Goal: Task Accomplishment & Management: Manage account settings

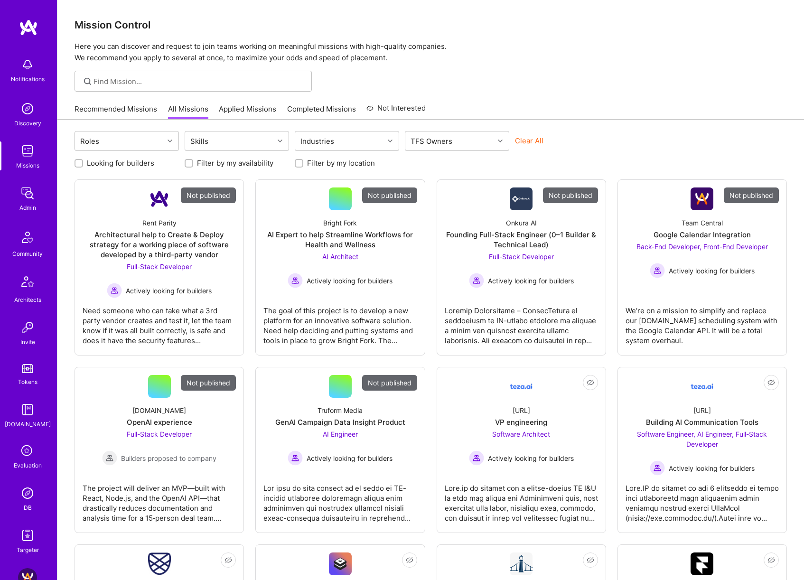
click at [524, 141] on button "Clear All" at bounding box center [529, 141] width 28 height 10
click at [456, 133] on div "TFS Owners" at bounding box center [449, 140] width 89 height 19
click at [448, 179] on div "Dor Groner" at bounding box center [457, 182] width 93 height 10
checkbox input "true"
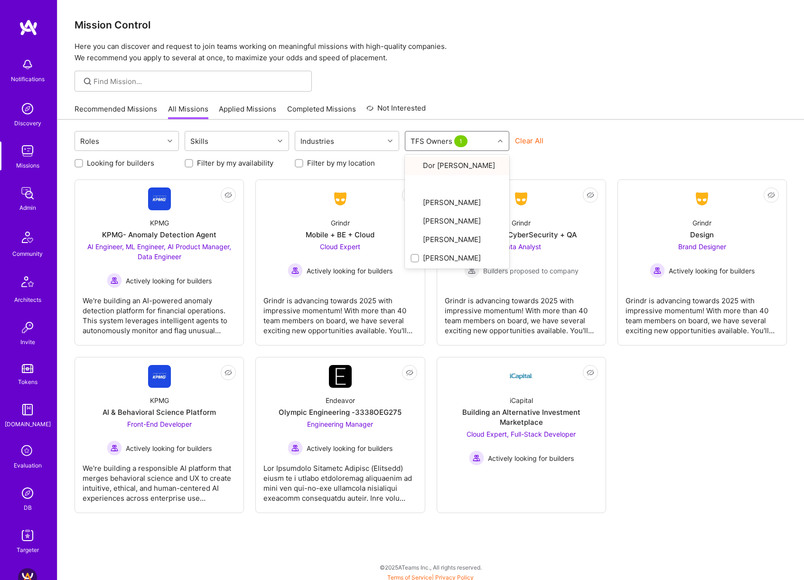
click at [586, 110] on div "Recommended Missions All Missions Applied Missions Completed Missions Not Inter…" at bounding box center [431, 109] width 712 height 20
drag, startPoint x: 213, startPoint y: 217, endPoint x: 523, endPoint y: 59, distance: 347.5
click at [523, 59] on div "Mission Control Here you can discover and request to join teams working on mean…" at bounding box center [430, 292] width 747 height 584
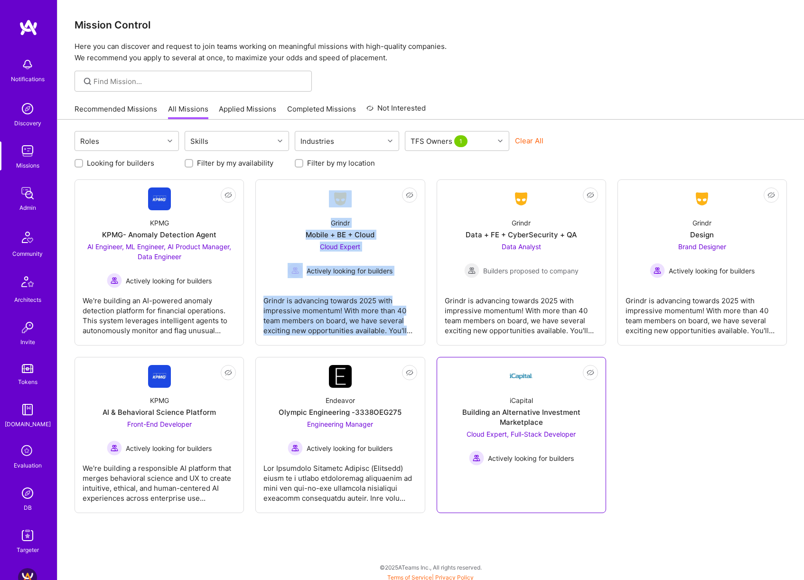
click at [510, 377] on img at bounding box center [521, 376] width 23 height 23
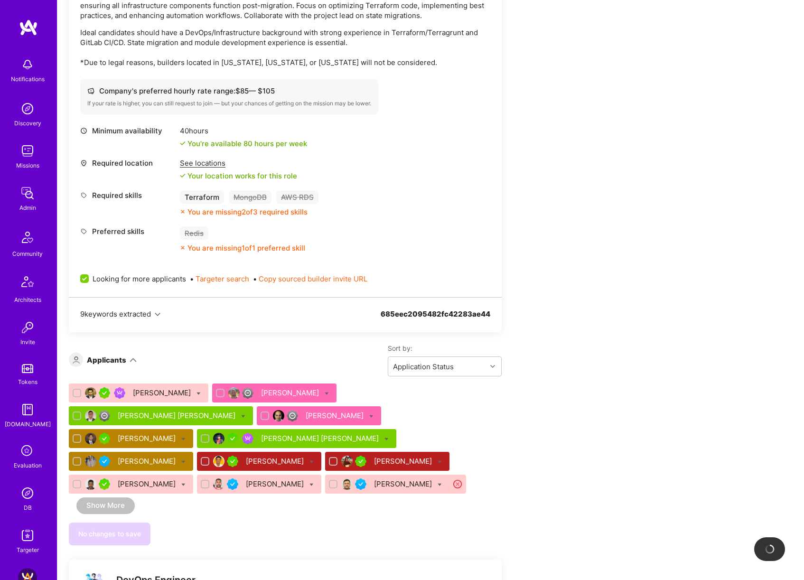
scroll to position [1302, 0]
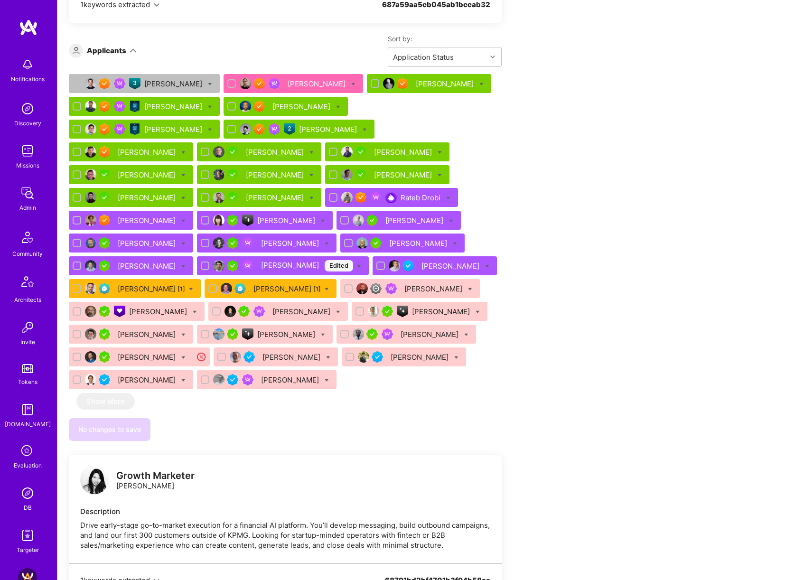
scroll to position [2618, 0]
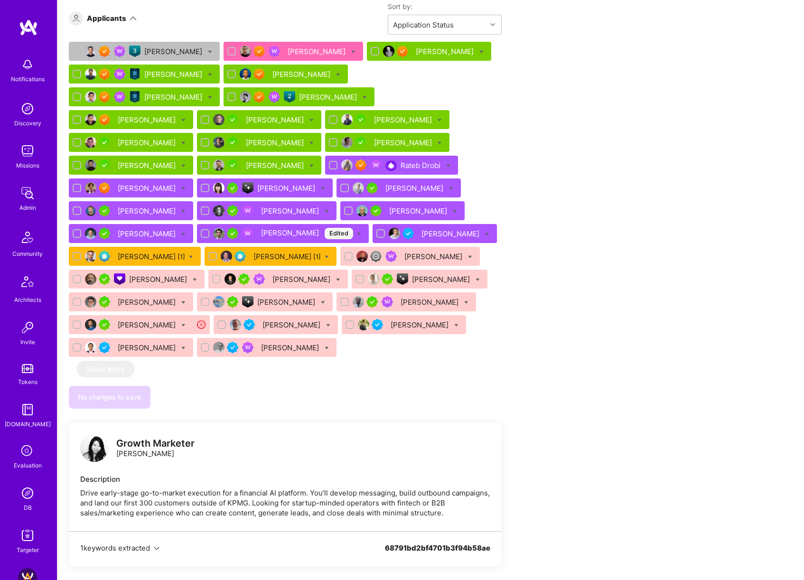
click at [353, 228] on div "Saneil Suri Edited" at bounding box center [307, 233] width 92 height 11
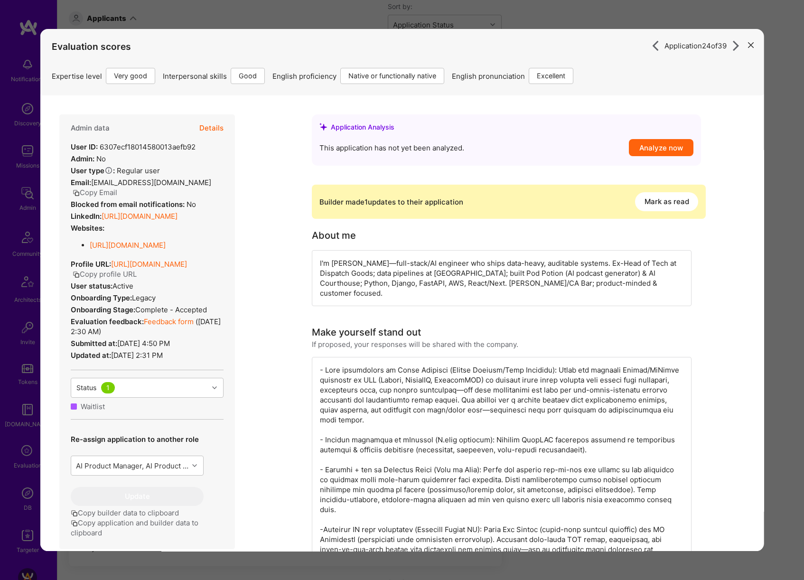
click at [643, 205] on button "Mark as read" at bounding box center [666, 201] width 63 height 19
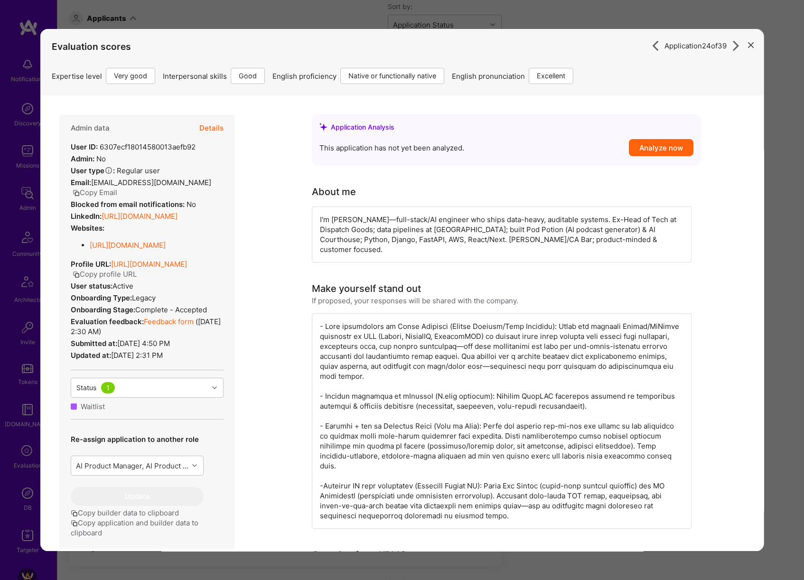
click at [545, 26] on div "Application 24 of 39 Evaluation scores Expertise level Very good Interpersonal …" at bounding box center [402, 290] width 804 height 580
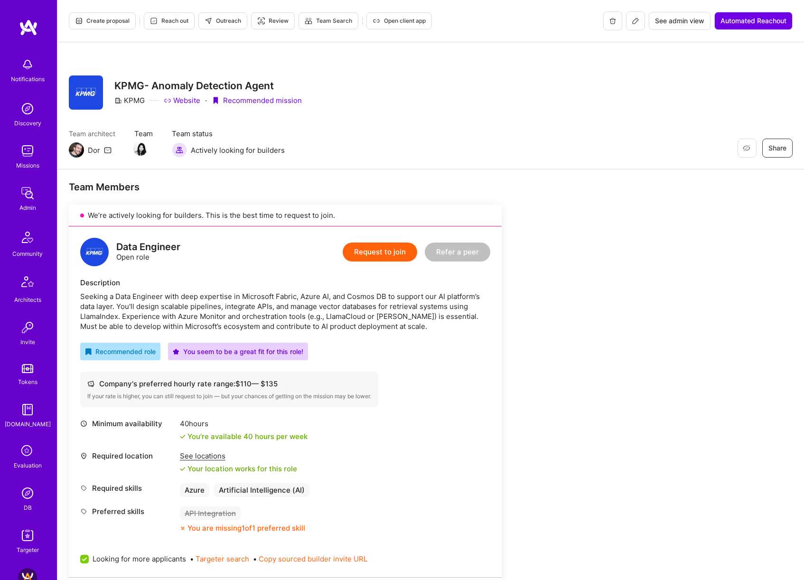
scroll to position [1, 0]
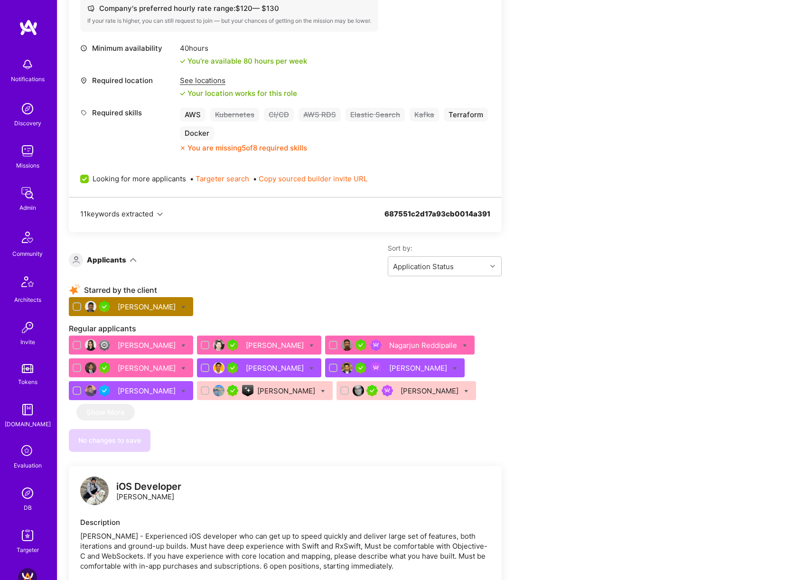
scroll to position [348, 0]
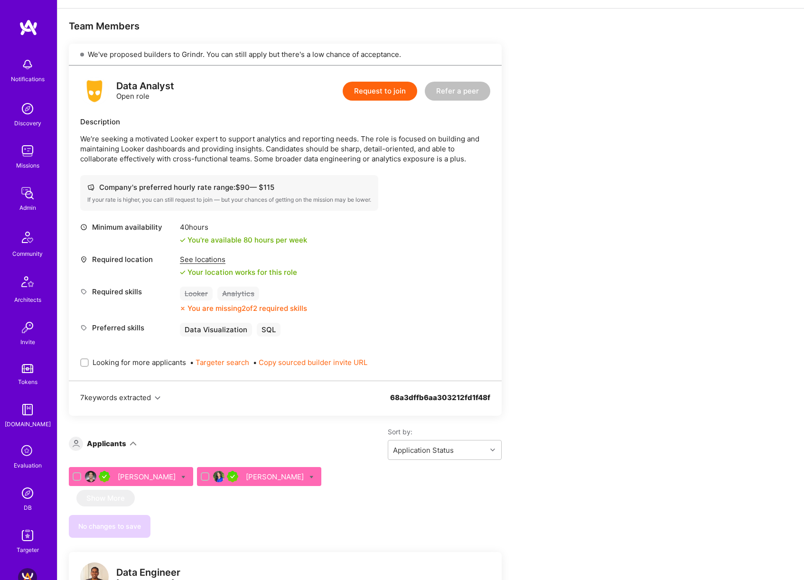
scroll to position [219, 0]
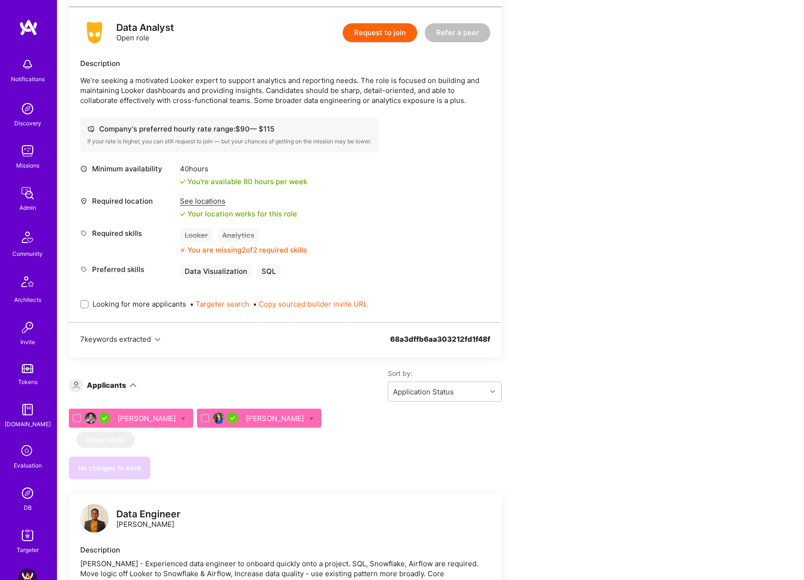
click at [119, 304] on span "Looking for more applicants" at bounding box center [140, 304] width 94 height 10
click at [89, 304] on input "Looking for more applicants" at bounding box center [85, 304] width 7 height 7
checkbox input "true"
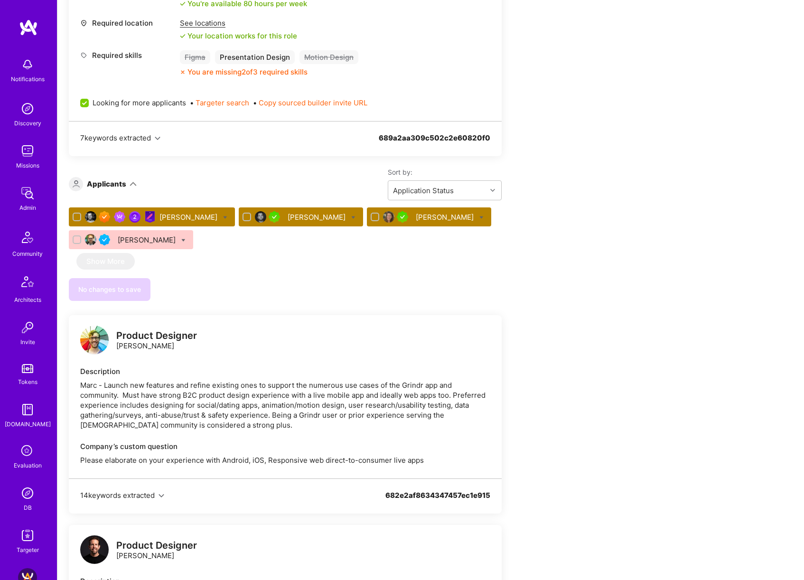
scroll to position [388, 0]
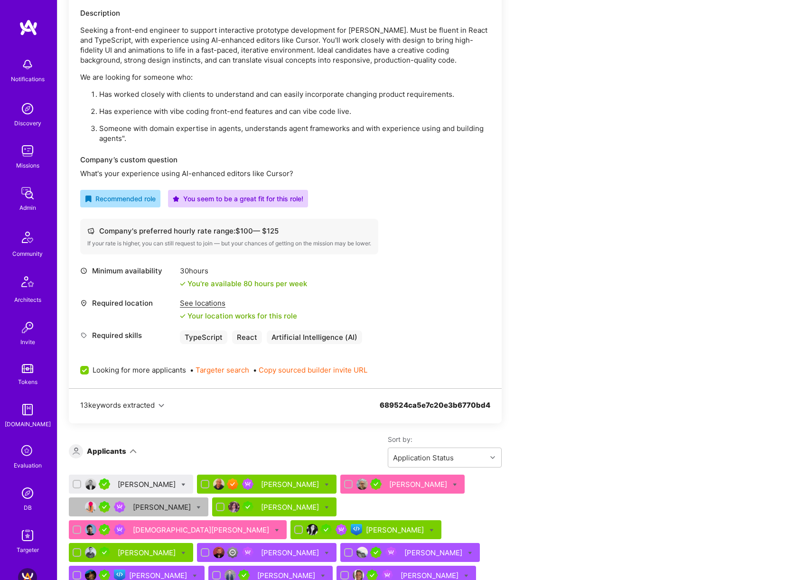
scroll to position [338, 0]
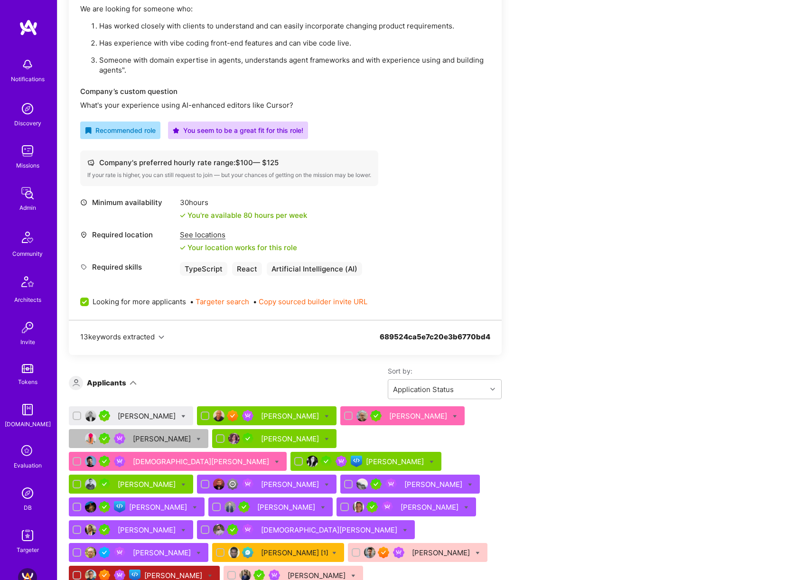
click at [120, 417] on div "[PERSON_NAME]" at bounding box center [148, 416] width 60 height 10
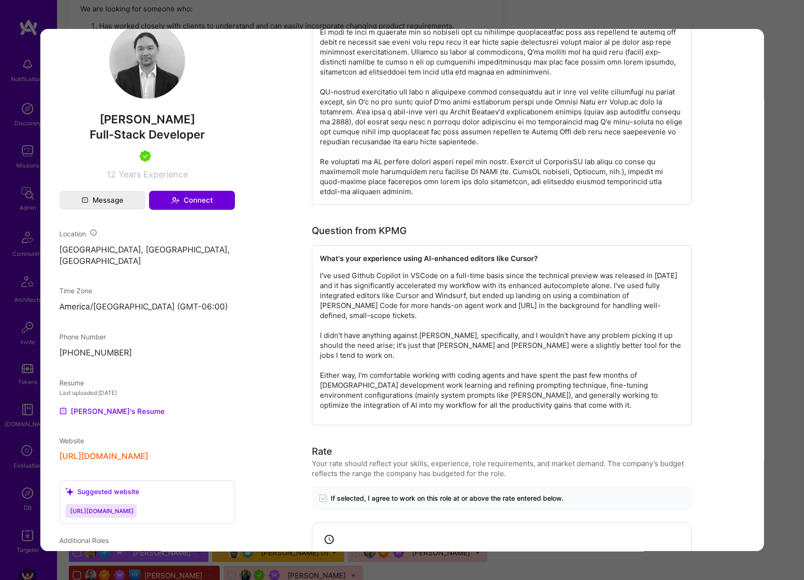
scroll to position [540, 0]
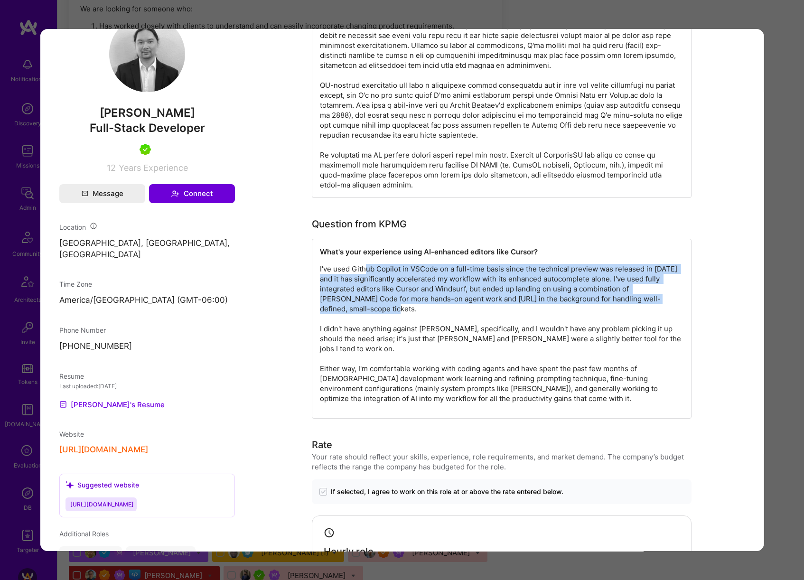
drag, startPoint x: 361, startPoint y: 271, endPoint x: 633, endPoint y: 322, distance: 276.8
click at [634, 322] on p "I've used Github Copilot in VSCode on a full-time basis since the technical pre…" at bounding box center [502, 334] width 364 height 140
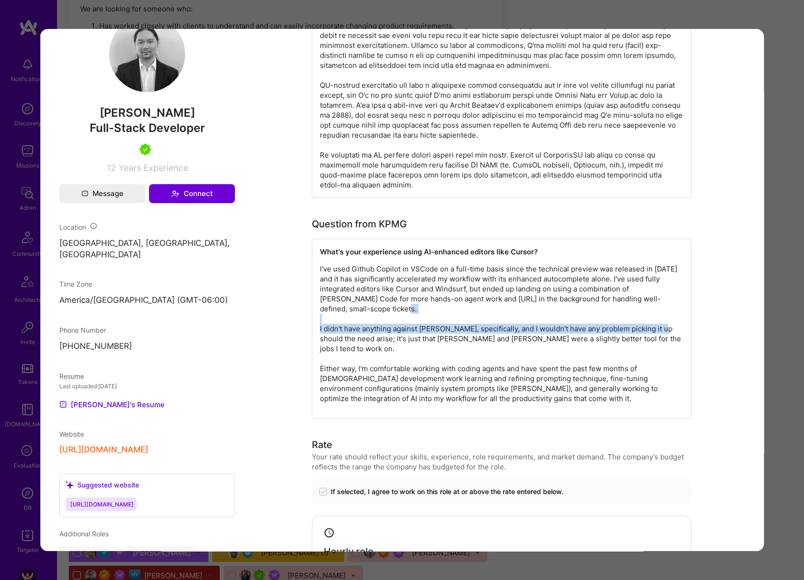
drag, startPoint x: 320, startPoint y: 331, endPoint x: 707, endPoint y: 332, distance: 386.4
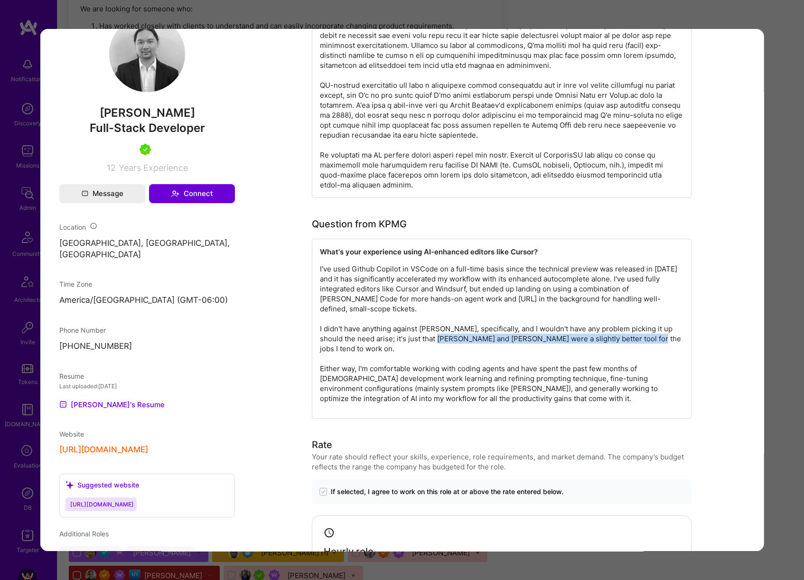
drag, startPoint x: 444, startPoint y: 343, endPoint x: 656, endPoint y: 338, distance: 212.2
click at [649, 339] on p "I've used Github Copilot in VSCode on a full-time basis since the technical pre…" at bounding box center [502, 334] width 364 height 140
click at [775, 325] on div "Application 1 of 20 Evaluation scores Expertise level Very good Interpersonal s…" at bounding box center [402, 290] width 804 height 580
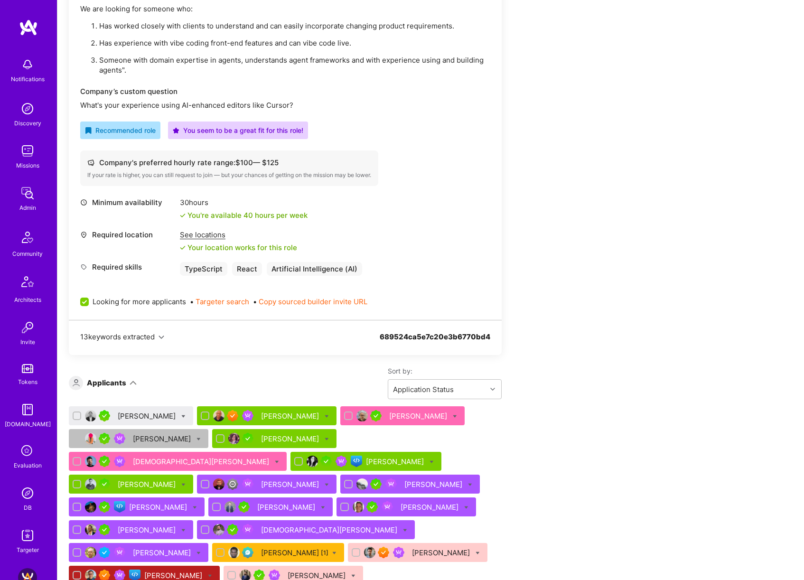
click at [181, 416] on icon at bounding box center [183, 416] width 4 height 4
checkbox input "true"
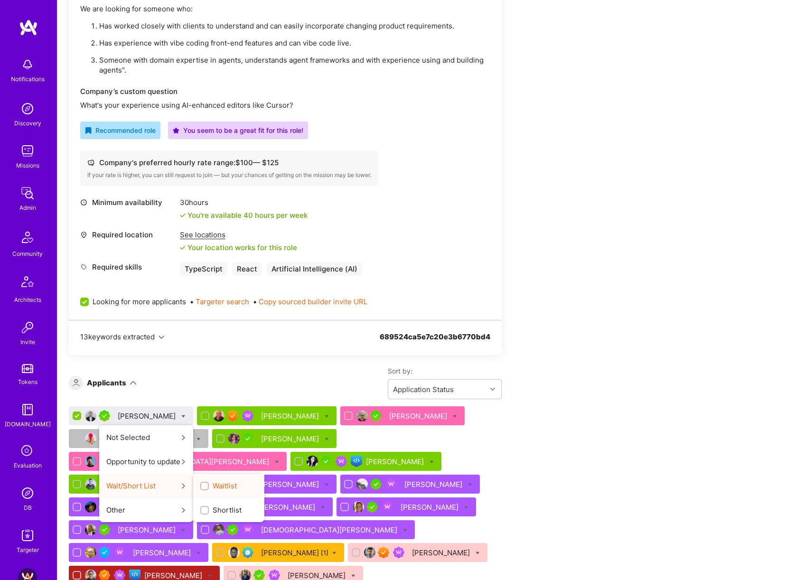
click at [213, 484] on span "Waitlist" at bounding box center [225, 486] width 24 height 10
click at [202, 484] on input "Waitlist" at bounding box center [205, 486] width 7 height 7
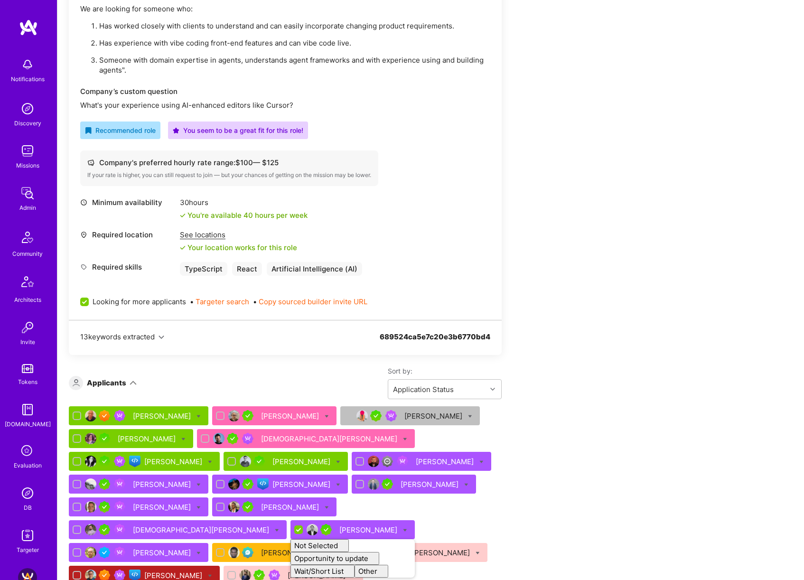
checkbox input "false"
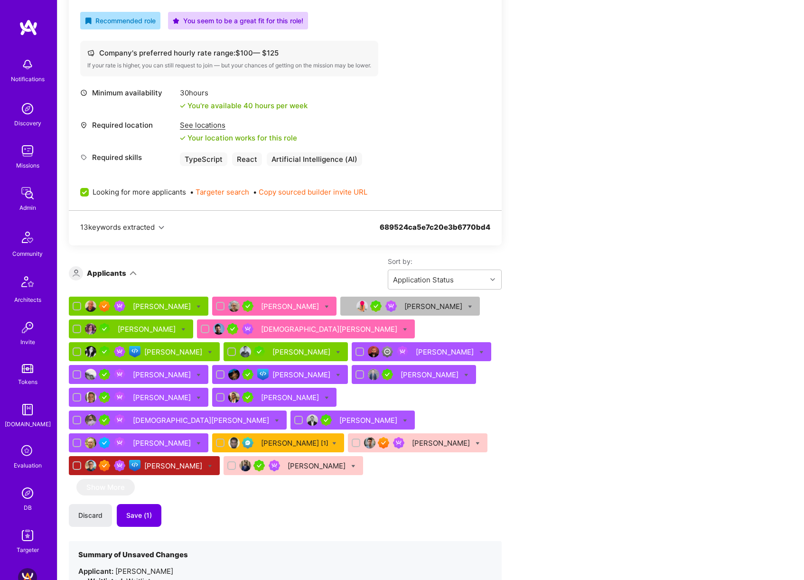
scroll to position [503, 0]
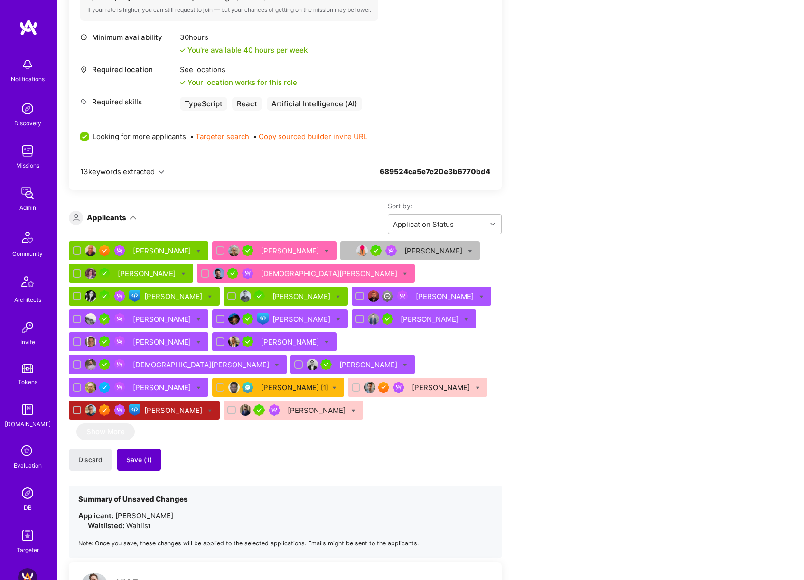
click at [142, 455] on span "Save (1)" at bounding box center [139, 459] width 26 height 9
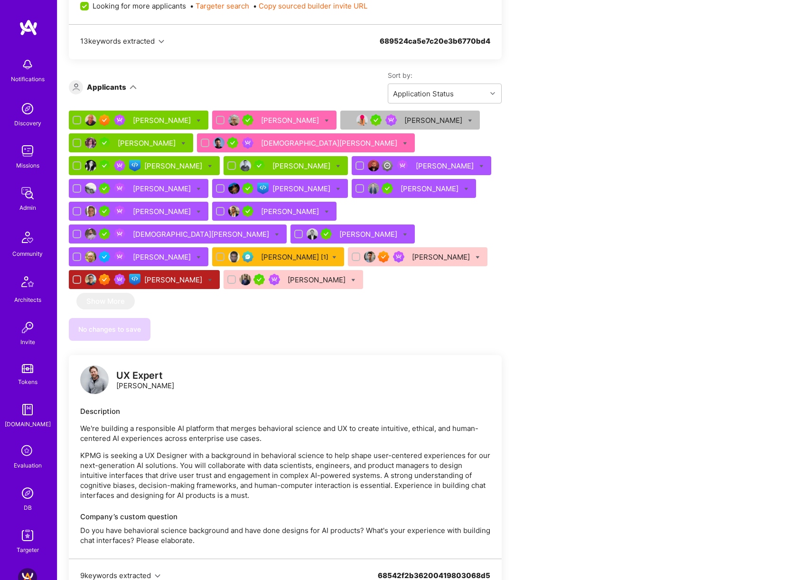
scroll to position [519, 0]
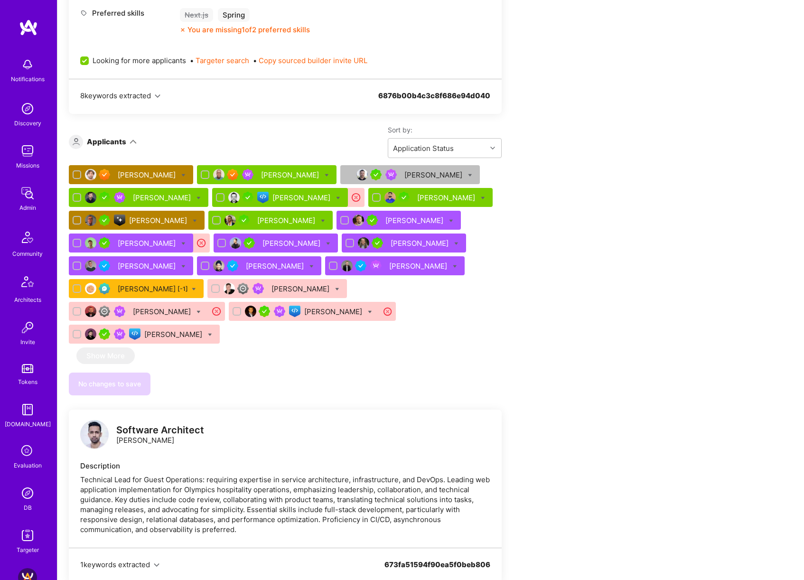
scroll to position [593, 0]
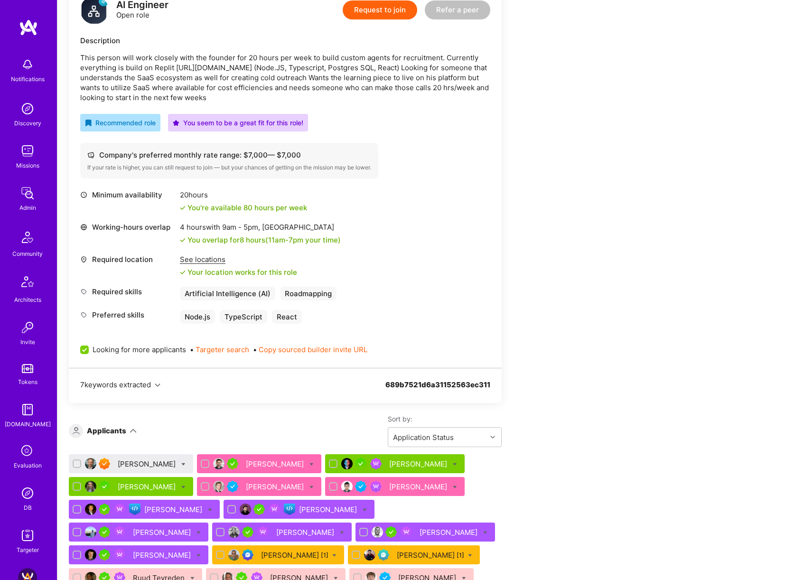
scroll to position [380, 0]
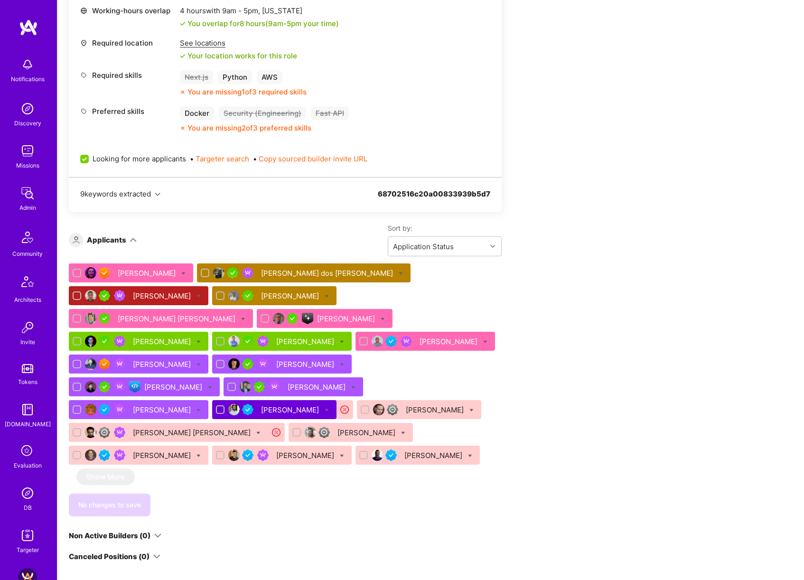
scroll to position [486, 0]
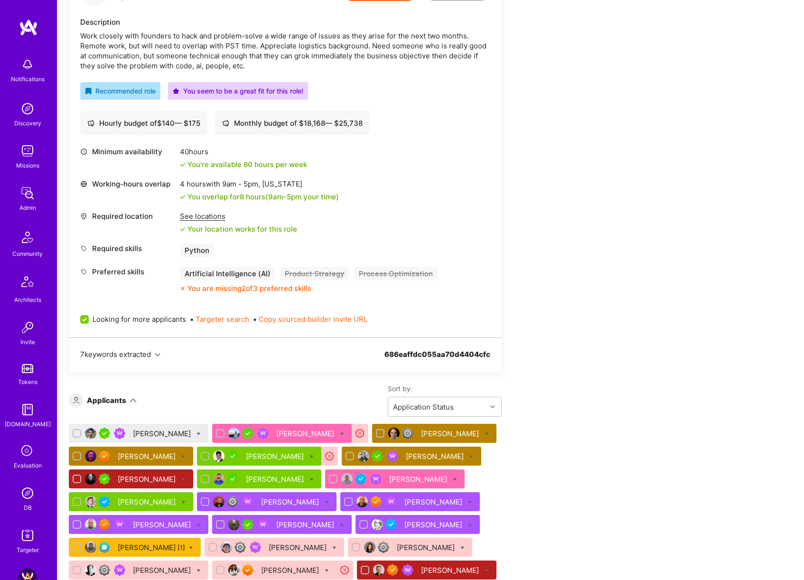
scroll to position [274, 0]
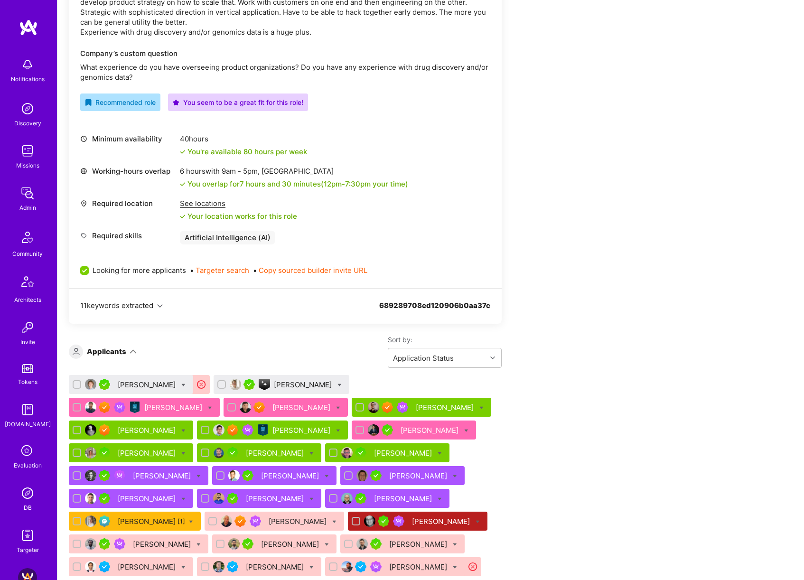
scroll to position [438, 0]
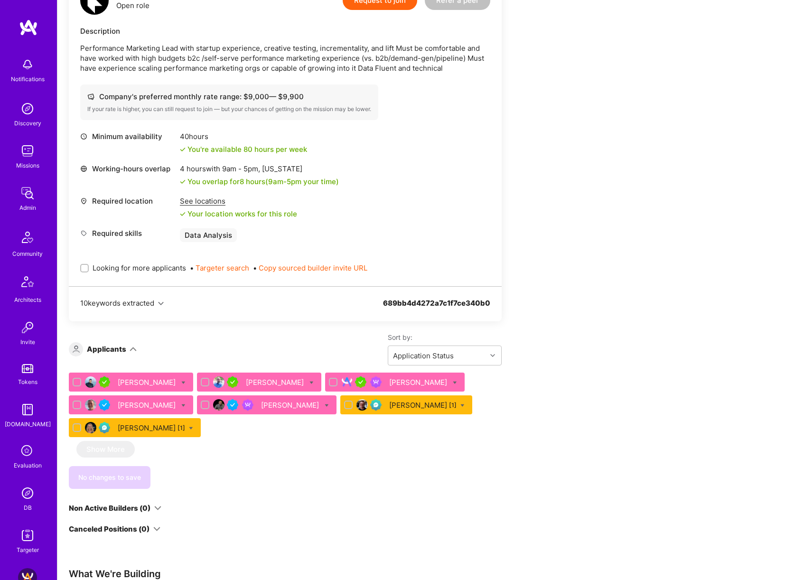
scroll to position [297, 0]
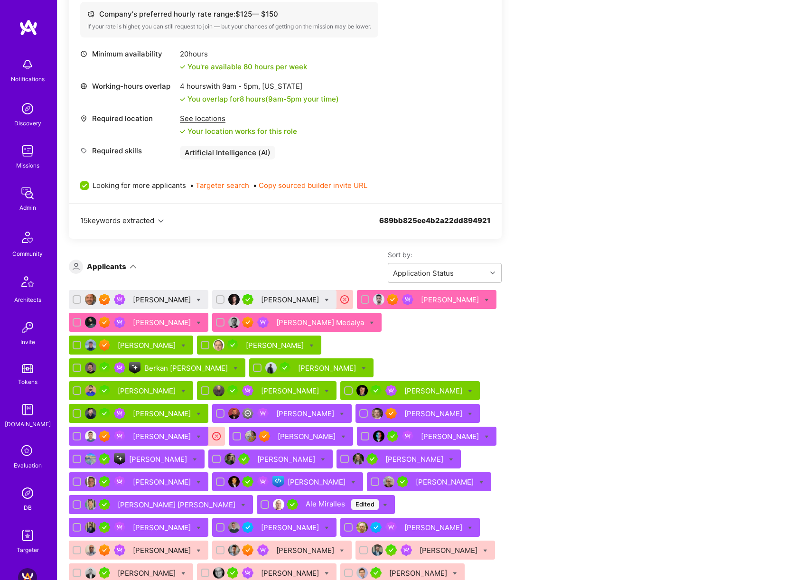
scroll to position [374, 0]
